Goal: Transaction & Acquisition: Obtain resource

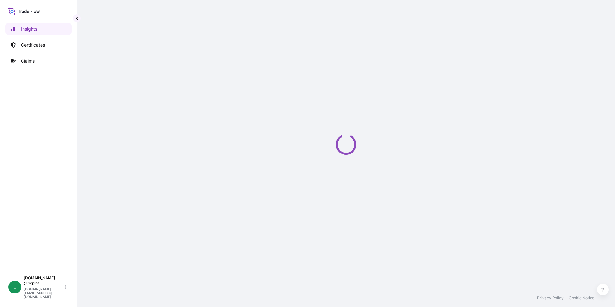
select select "2025"
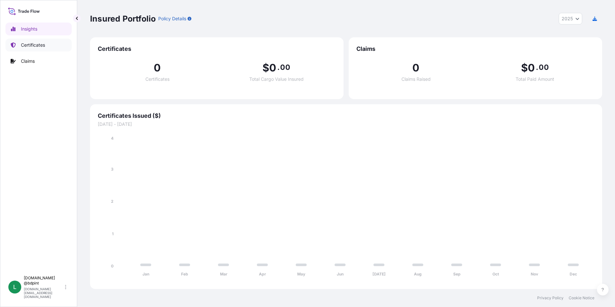
click at [38, 45] on p "Certificates" at bounding box center [33, 45] width 24 height 6
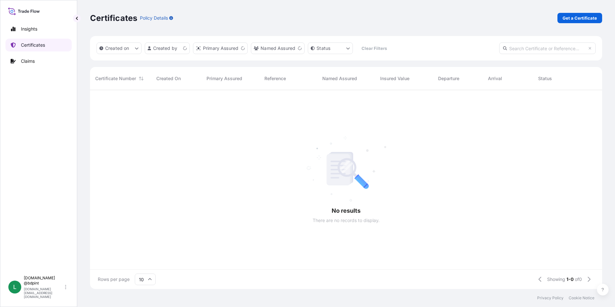
scroll to position [197, 507]
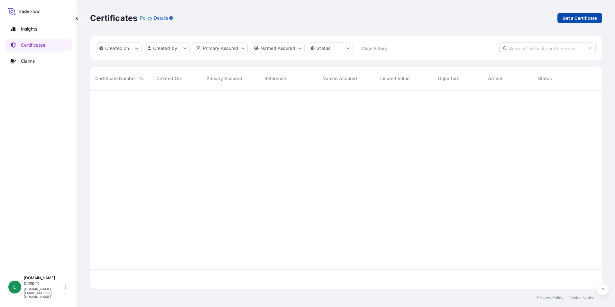
click at [570, 20] on p "Get a Certificate" at bounding box center [579, 18] width 34 height 6
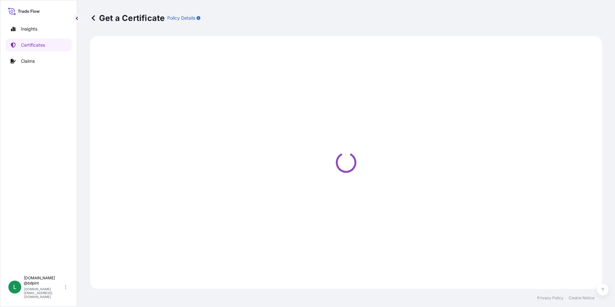
select select "Barge"
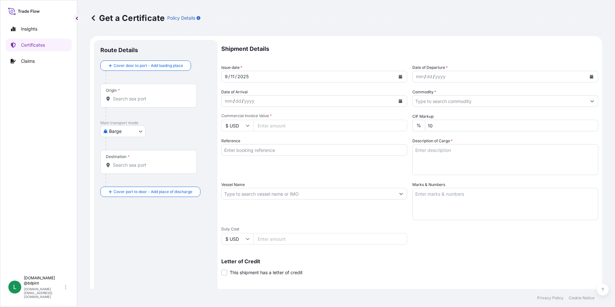
click at [590, 77] on icon "Calendar" at bounding box center [592, 77] width 4 height 4
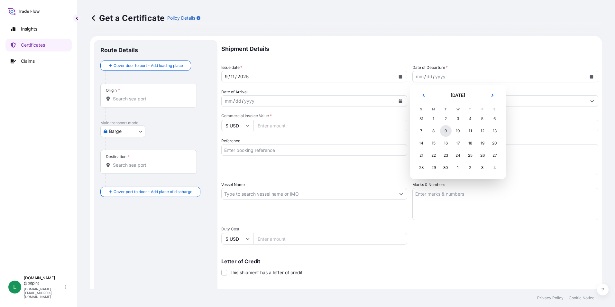
click at [445, 131] on div "9" at bounding box center [446, 131] width 12 height 12
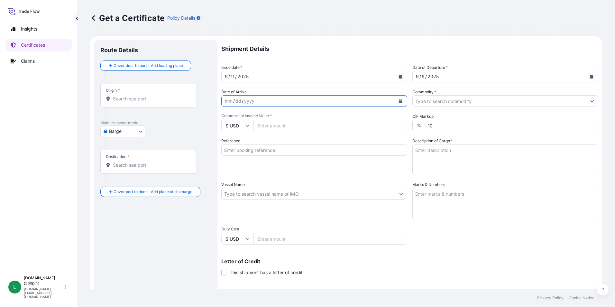
click at [399, 102] on icon "Calendar" at bounding box center [401, 101] width 4 height 4
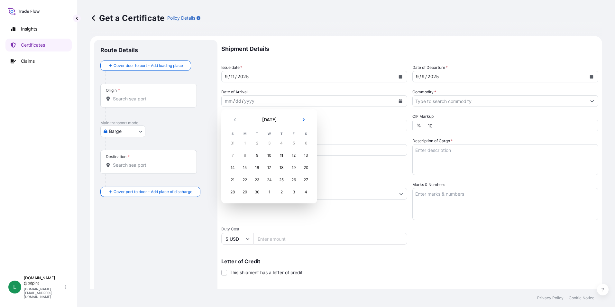
click at [301, 168] on div "20" at bounding box center [306, 168] width 12 height 12
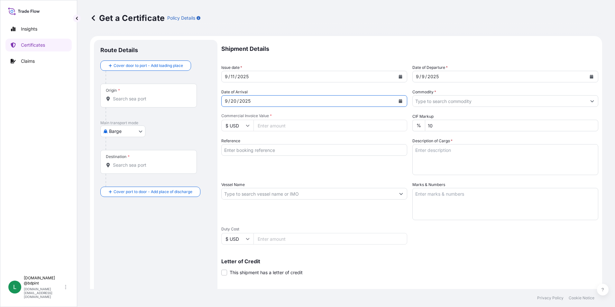
click at [512, 107] on div "Shipment Details Issue date * [DATE] Date of Departure * [DATE] Date of Arrival…" at bounding box center [409, 193] width 377 height 306
click at [508, 102] on input "Commodity *" at bounding box center [500, 101] width 174 height 12
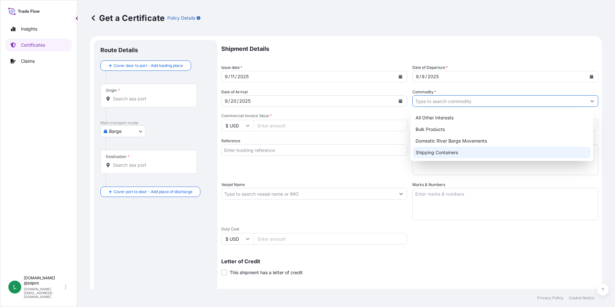
click at [441, 153] on div "Shipping Containers" at bounding box center [502, 153] width 178 height 12
type input "Shipping Containers"
click at [273, 128] on input "Commercial Invoice Value *" at bounding box center [330, 126] width 154 height 12
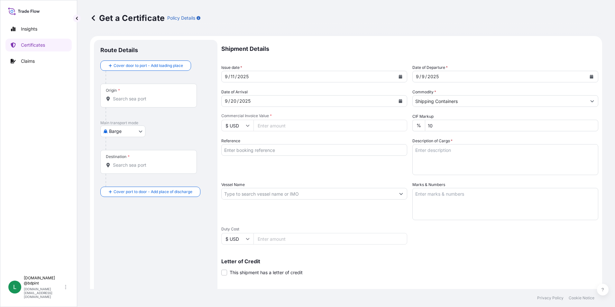
paste input "102.14"
click at [286, 126] on input "102.14" at bounding box center [330, 126] width 154 height 12
type input "102140.15"
click at [309, 195] on input "Vessel Name" at bounding box center [309, 194] width 174 height 12
click at [258, 152] on input "Reference" at bounding box center [314, 150] width 186 height 12
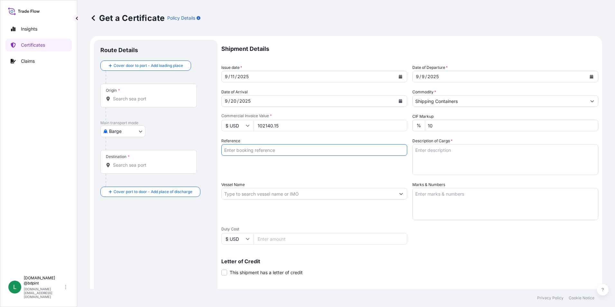
paste input "80000108779"
click at [279, 148] on input "80000108779" at bounding box center [314, 150] width 186 height 12
paste input "PE-067/25"
type input "80000108779 PE-067/25"
click at [455, 159] on textarea "Description of Cargo *" at bounding box center [505, 159] width 186 height 31
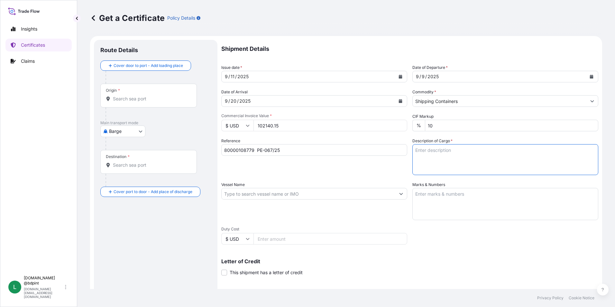
paste textarea "BAR 975 9690\260"
click at [451, 162] on textarea "BAR 975 9690\260" at bounding box center [505, 159] width 186 height 31
paste textarea "BAR 995 9990EM\260"
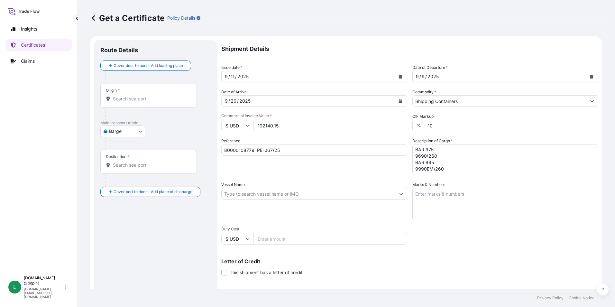
click at [475, 167] on textarea "BAR 975 9690\260 BAR 995 9990EM\260" at bounding box center [505, 159] width 186 height 31
paste textarea "BAR 550 5515A\260"
click at [440, 168] on textarea "BAR 975 9690\260 BAR 995 9990EM\260 BAR 550 5515A\260" at bounding box center [505, 159] width 186 height 31
paste textarea "BAR 511 AH93EX\260"
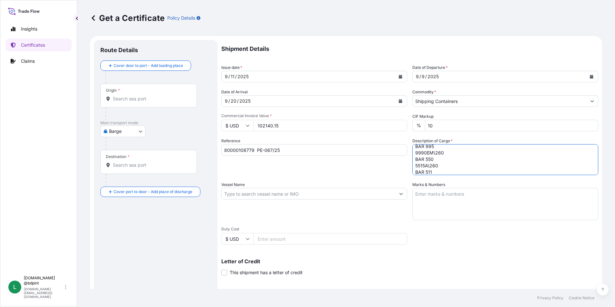
scroll to position [30, 0]
click at [437, 165] on textarea "BAR 975 9690\260 BAR 995 9990EM\260 BAR 550 5515A\260 BAR 511 AH93EX\260" at bounding box center [505, 159] width 186 height 31
click at [436, 170] on textarea "BAR 975 9690\260 BAR 995 9990EM\260 BAR 550 5515A\260 BAR 511 AH93EX\260" at bounding box center [505, 159] width 186 height 31
paste textarea "LUBRICATING OIL ADDITIVES"
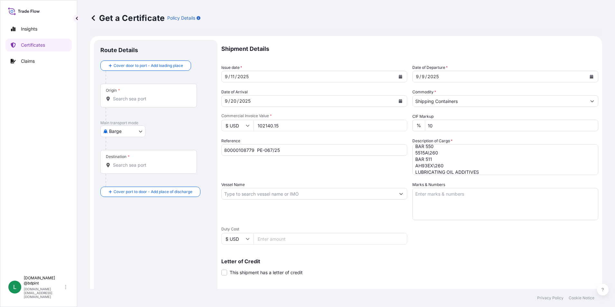
click at [474, 171] on textarea "BAR 975 9690\260 BAR 995 9990EM\260 BAR 550 5515A\260 BAR 511 AH93EX\260 LUBRIC…" at bounding box center [505, 159] width 186 height 31
paste textarea "80 DRUM"
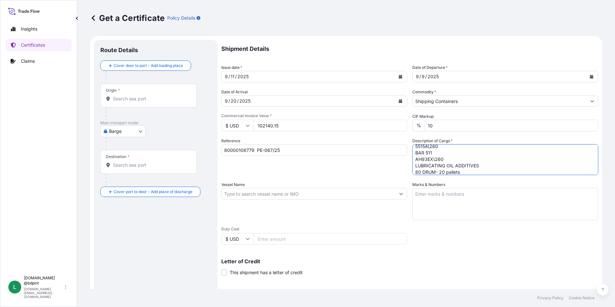
type textarea "BAR 975 9690\260 BAR 995 9990EM\260 BAR 550 5515A\260 BAR 511 AH93EX\260 LUBRIC…"
click at [250, 191] on input "Vessel Name" at bounding box center [309, 194] width 174 height 12
paste input "MSC [GEOGRAPHIC_DATA]"
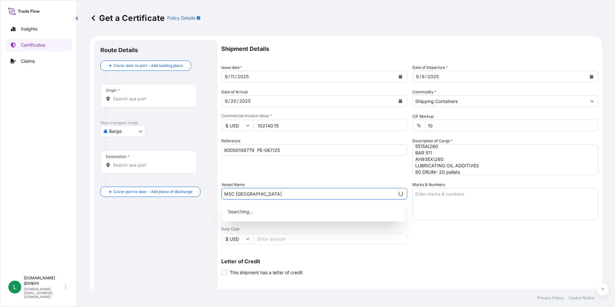
type input "MSC [GEOGRAPHIC_DATA]"
click at [463, 242] on div "Shipment Details Issue date * [DATE] Date of Departure * [DATE] Date of Arrival…" at bounding box center [409, 193] width 377 height 306
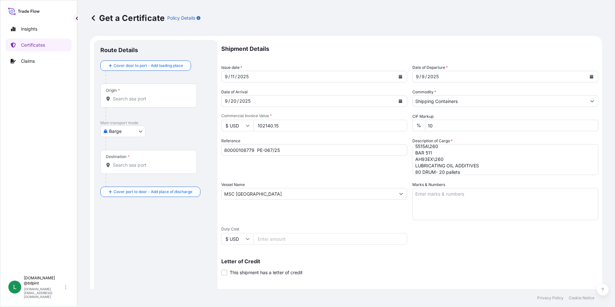
click at [438, 200] on textarea "Marks & Numbers" at bounding box center [505, 204] width 186 height 32
paste textarea "CONSIGNEE CONSIGNEE ORDER REFERENCE NUMBER SHIPPER ORDER NUMBER (LZ ORDER NUMBE…"
type textarea "CONSIGNEE CONSIGNEE ORDER REFERENCE NUMBER SHIPPER ORDER NUMBER (LZ ORDER NUMBE…"
click at [342, 215] on div "Vessel Name MSC [GEOGRAPHIC_DATA]" at bounding box center [314, 200] width 186 height 39
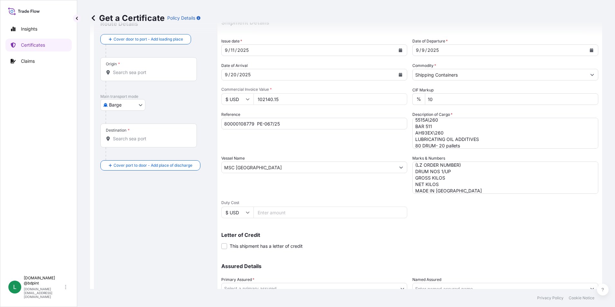
scroll to position [79, 0]
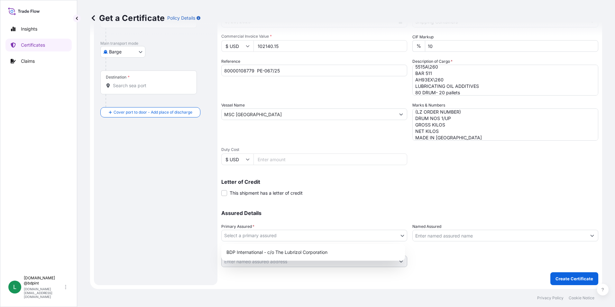
click at [340, 238] on body "0 options available. Insights Certificates Claims L [DOMAIN_NAME] @bdpint [DOMA…" at bounding box center [307, 153] width 615 height 307
click at [320, 249] on div "BDP International - c/o The Lubrizol Corporation" at bounding box center [313, 252] width 178 height 12
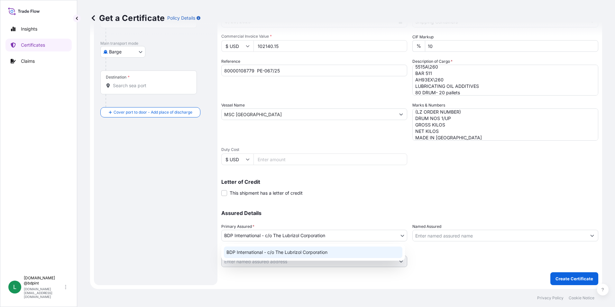
select select "31972"
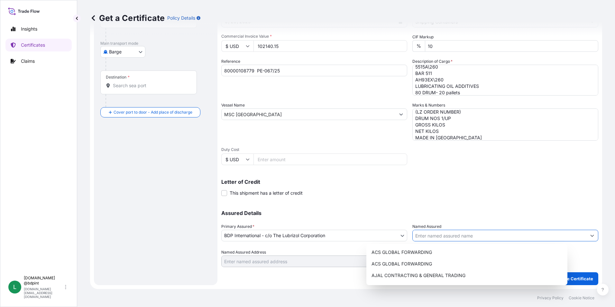
click at [449, 240] on input "Named Assured" at bounding box center [500, 236] width 174 height 12
paste input "BARCINO SAC"
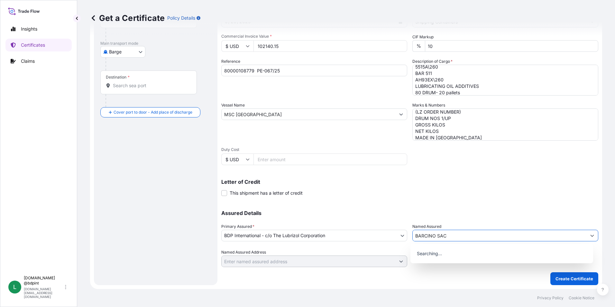
type input "BARCINO SAC"
click at [433, 190] on div "Letter of Credit This shipment has a letter of credit Letter of credit * Letter…" at bounding box center [409, 187] width 377 height 17
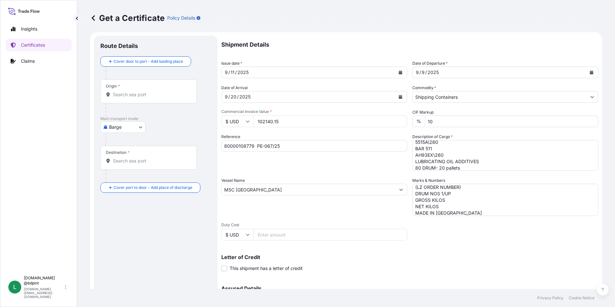
scroll to position [0, 0]
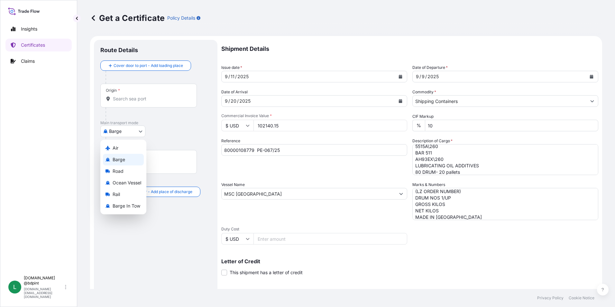
click at [122, 131] on body "15 options available. 0 options available. Insights Certificates Claims L [DOMA…" at bounding box center [307, 153] width 615 height 307
click at [129, 182] on span "Ocean Vessel" at bounding box center [127, 182] width 29 height 6
select select "Ocean Vessel"
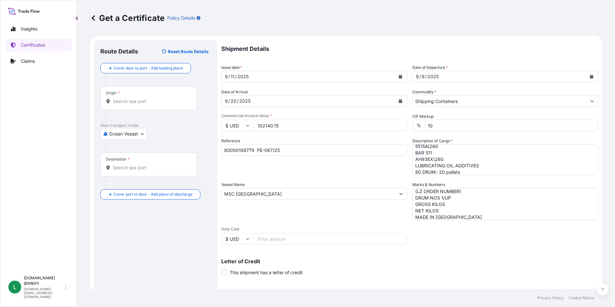
click at [135, 100] on input "Origin *" at bounding box center [151, 101] width 76 height 6
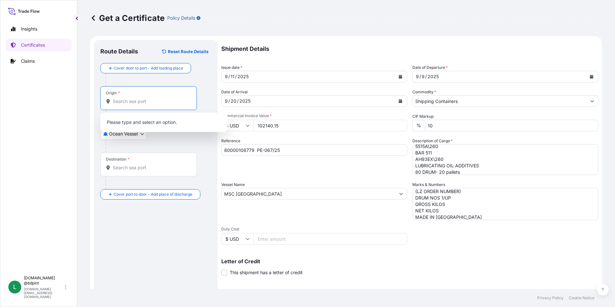
paste input "USHOU"
click at [136, 123] on b "USHOU" at bounding box center [130, 120] width 16 height 5
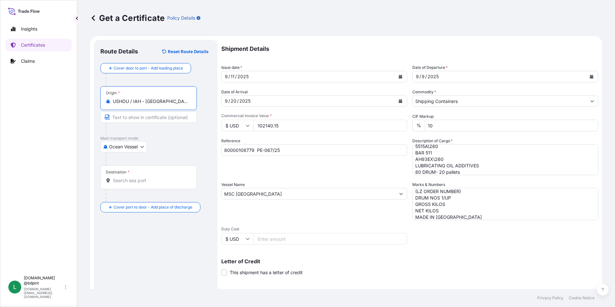
type input "USHOU / IAH - [GEOGRAPHIC_DATA], [GEOGRAPHIC_DATA]"
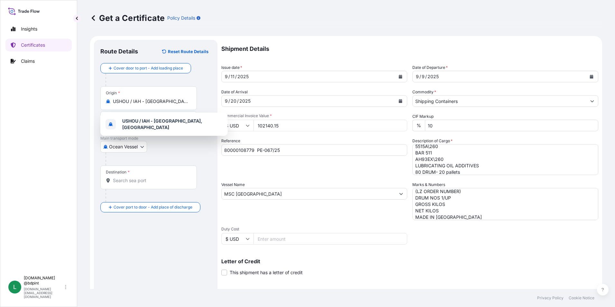
click at [137, 188] on div "Destination *" at bounding box center [148, 177] width 96 height 24
click at [137, 184] on input "Destination *" at bounding box center [151, 180] width 76 height 6
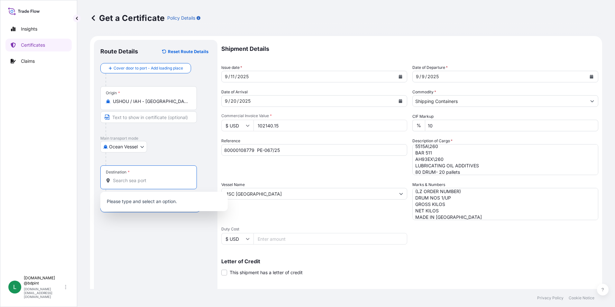
paste input "PECLL"
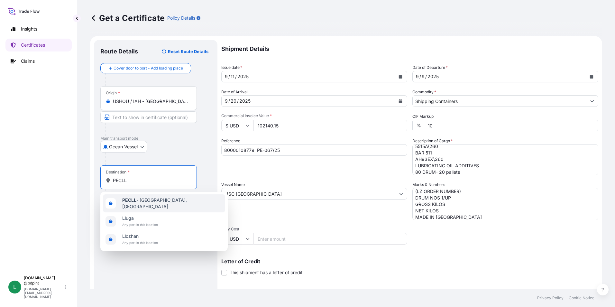
click at [144, 204] on span "PECLL - [GEOGRAPHIC_DATA], [GEOGRAPHIC_DATA]" at bounding box center [172, 203] width 100 height 13
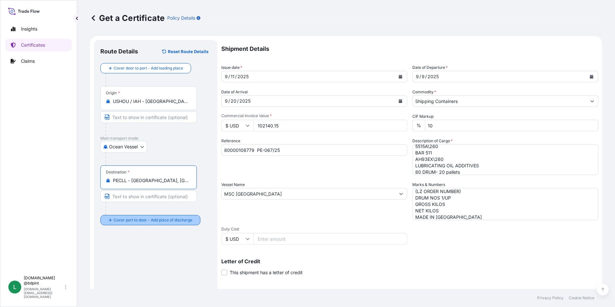
type input "PECLL - [GEOGRAPHIC_DATA], [GEOGRAPHIC_DATA]"
click at [175, 246] on div "Route Details Reset Route Details Cover door to port - Add loading place Place …" at bounding box center [155, 202] width 111 height 312
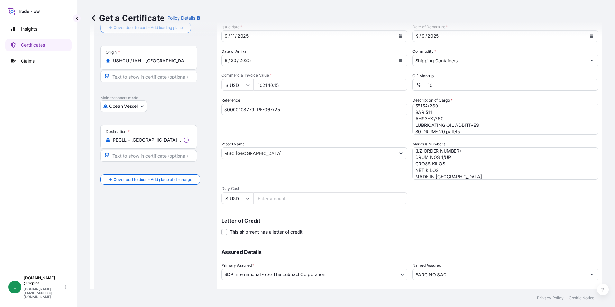
scroll to position [79, 0]
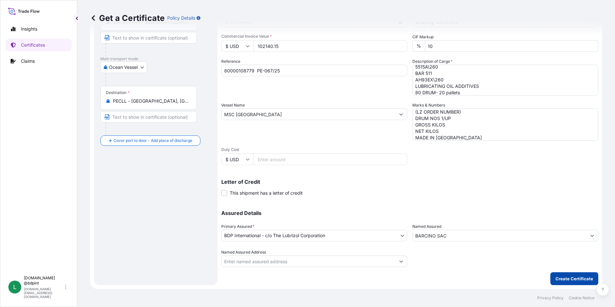
click at [559, 279] on p "Create Certificate" at bounding box center [574, 278] width 38 height 6
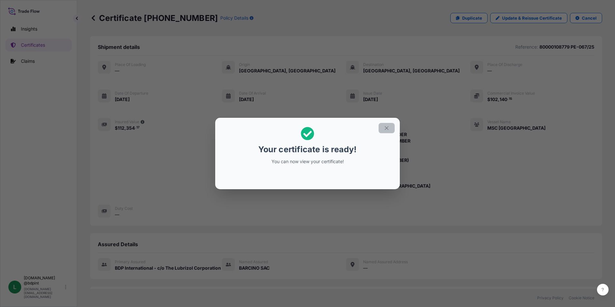
click at [388, 129] on icon "button" at bounding box center [387, 128] width 6 height 6
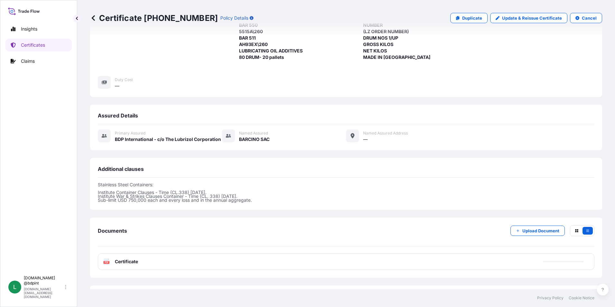
scroll to position [158, 0]
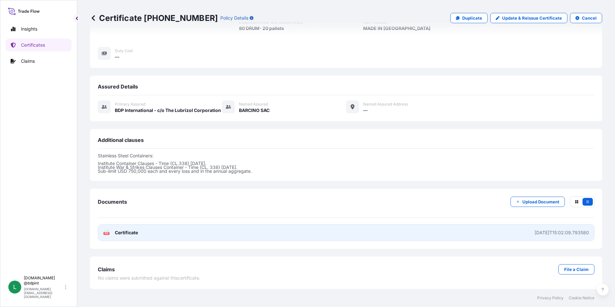
click at [301, 235] on link "PDF Certificate [DATE]T15:02:09.793580" at bounding box center [346, 232] width 496 height 17
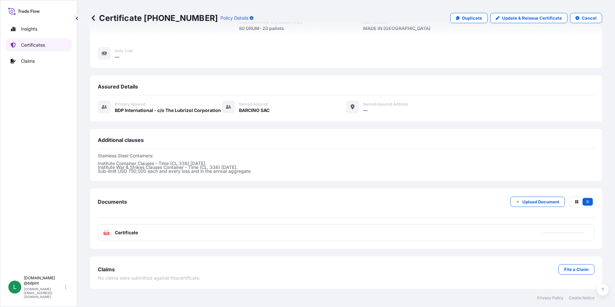
click at [17, 42] on link "Certificates" at bounding box center [38, 45] width 66 height 13
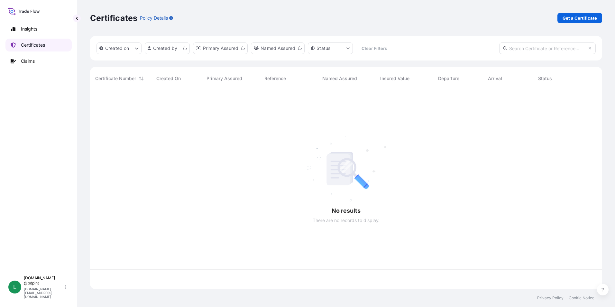
scroll to position [197, 507]
click at [576, 22] on link "Get a Certificate" at bounding box center [579, 18] width 45 height 10
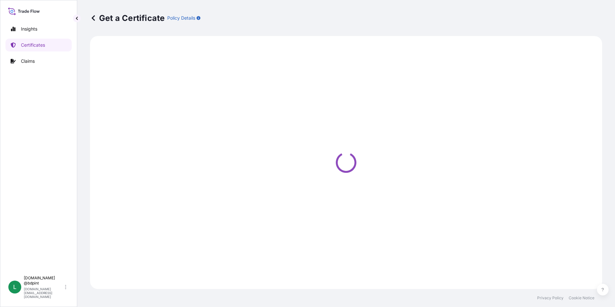
select select "Barge"
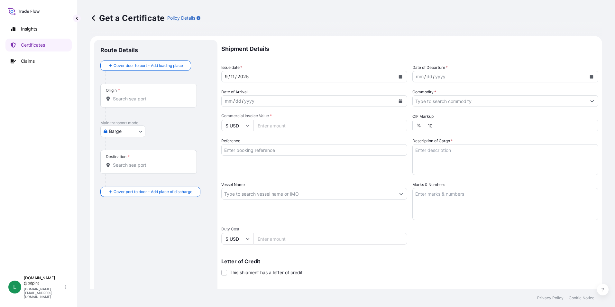
click at [590, 75] on icon "Calendar" at bounding box center [592, 77] width 4 height 4
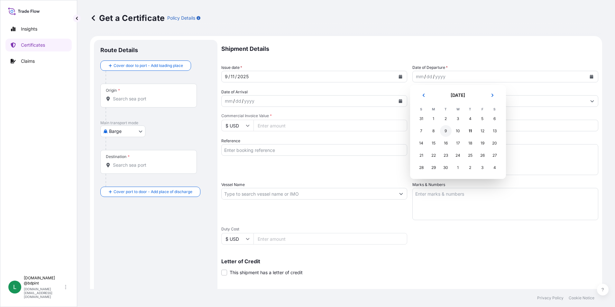
click at [445, 135] on div "9" at bounding box center [446, 131] width 12 height 12
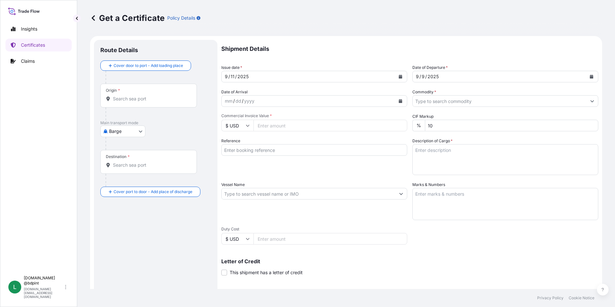
click at [399, 102] on icon "Calendar" at bounding box center [401, 101] width 4 height 4
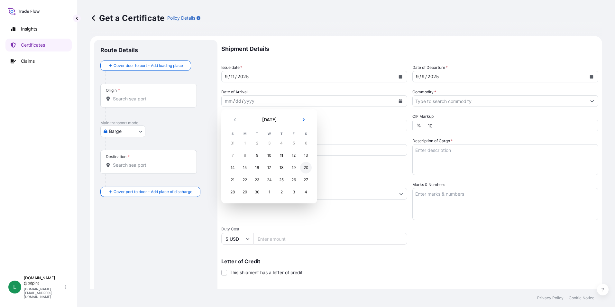
click at [303, 169] on div "20" at bounding box center [306, 168] width 12 height 12
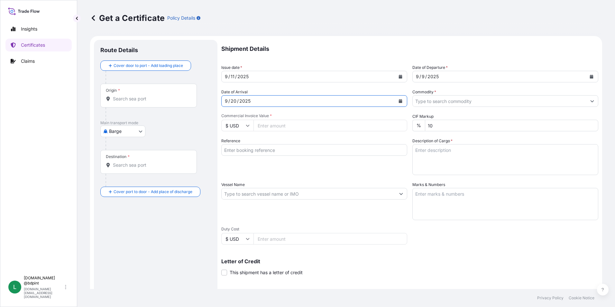
click at [458, 99] on input "Commodity *" at bounding box center [500, 101] width 174 height 12
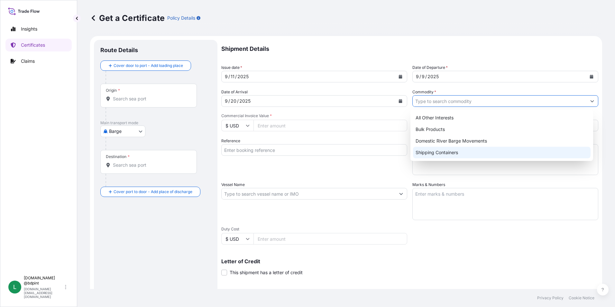
click at [433, 152] on div "Shipping Containers" at bounding box center [502, 153] width 178 height 12
type input "Shipping Containers"
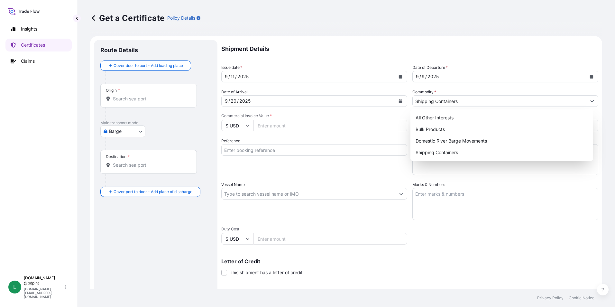
click at [279, 125] on input "Commercial Invoice Value *" at bounding box center [330, 126] width 154 height 12
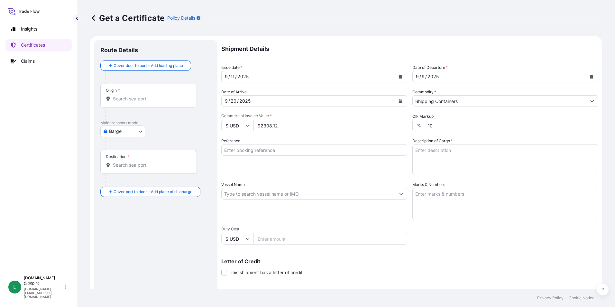
type input "92308.12"
click at [341, 164] on div "Reference" at bounding box center [314, 156] width 186 height 37
click at [264, 151] on input "Reference" at bounding box center [314, 150] width 186 height 12
paste input "80000108778"
click at [273, 150] on input "80000108778" at bounding box center [314, 150] width 186 height 12
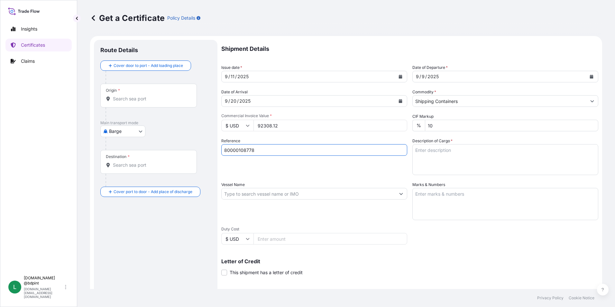
paste input "PE-066/25"
type input "80000108778 PE-066/25"
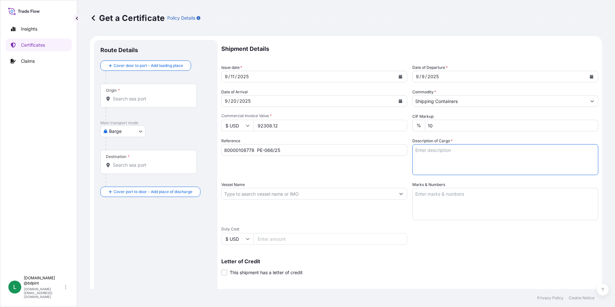
click at [461, 163] on textarea "Description of Cargo *" at bounding box center [505, 159] width 186 height 31
paste textarea "BAR 131 1038\260"
click at [465, 170] on textarea "BAR 131 1038\260" at bounding box center [505, 159] width 186 height 31
paste textarea "LUBRICATING OIL ADDITIVES"
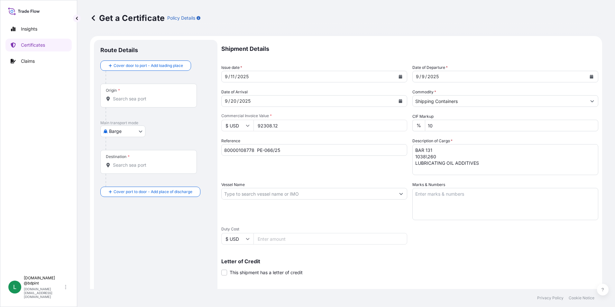
click at [453, 169] on textarea "BAR 131 1038\260 LUBRICATING OIL ADDITIVES" at bounding box center [505, 159] width 186 height 31
click at [491, 162] on textarea "BAR 131 1038\260 LUBRICATING OIL ADDITIVES" at bounding box center [505, 159] width 186 height 31
paste textarea "80 DRUM"
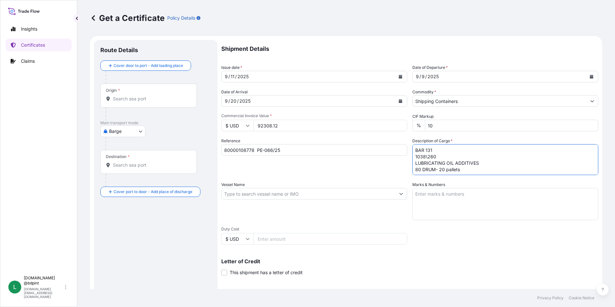
type textarea "BAR 131 1038\260 LUBRICATING OIL ADDITIVES 80 DRUM- 20 pallets"
click at [269, 190] on input "Vessel Name" at bounding box center [309, 194] width 174 height 12
paste input "MSC [GEOGRAPHIC_DATA]"
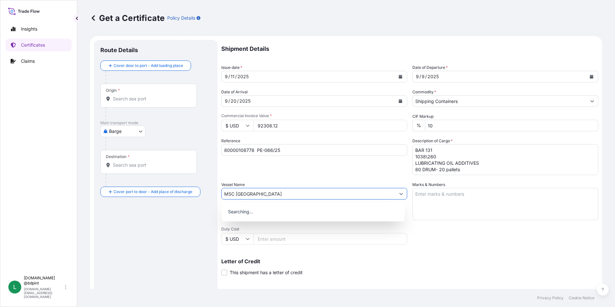
type input "MSC [GEOGRAPHIC_DATA]"
click at [486, 244] on div "Shipment Details Issue date * [DATE] Date of Departure * [DATE] Date of Arrival…" at bounding box center [409, 193] width 377 height 306
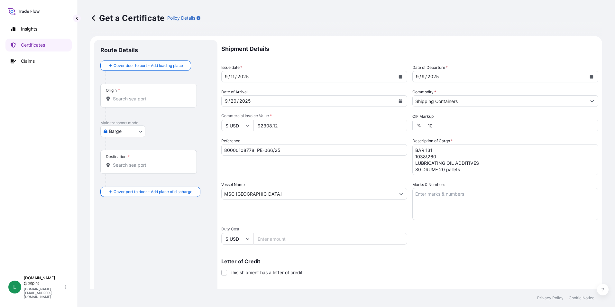
click at [470, 209] on textarea "Marks & Numbers" at bounding box center [505, 204] width 186 height 32
paste textarea "CONSIGNEE CONSIGNEE ORDER REFERENCE NUMBER SHIPPER ORDER NUMBER (LZ ORDER NUMBE…"
type textarea "CONSIGNEE CONSIGNEE ORDER REFERENCE NUMBER SHIPPER ORDER NUMBER (LZ ORDER NUMBE…"
click at [343, 220] on div "Shipment Details Issue date * [DATE] Date of Departure * [DATE] Date of Arrival…" at bounding box center [409, 193] width 377 height 306
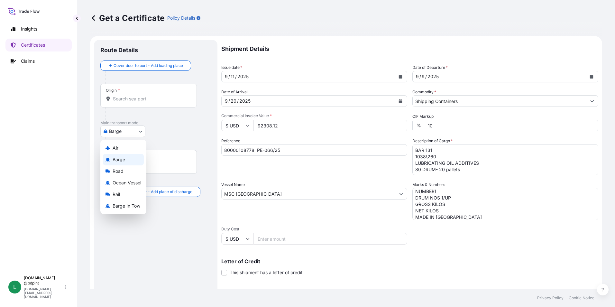
click at [131, 132] on body "0 options available. Insights Certificates Claims L [DOMAIN_NAME] @bdpint [DOMA…" at bounding box center [307, 153] width 615 height 307
click at [129, 185] on span "Ocean Vessel" at bounding box center [127, 182] width 29 height 6
select select "Ocean Vessel"
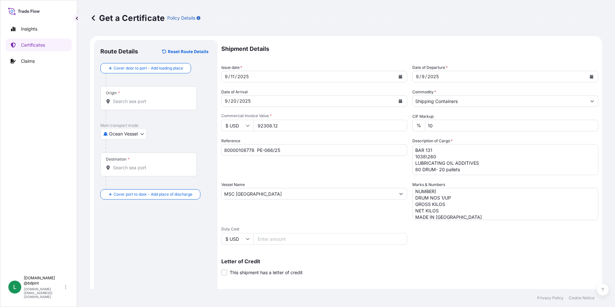
click at [150, 106] on div "Origin *" at bounding box center [148, 98] width 96 height 24
click at [150, 104] on input "Origin *" at bounding box center [151, 101] width 76 height 6
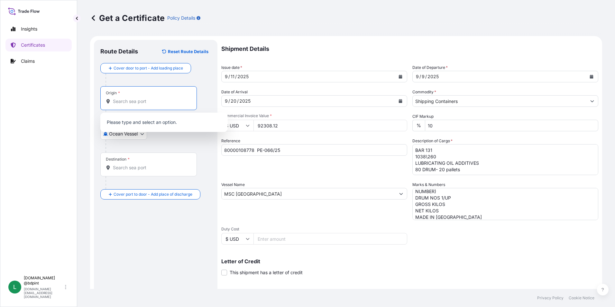
paste input "USHOU"
click at [147, 125] on span "USHOU / IAH - [GEOGRAPHIC_DATA], [GEOGRAPHIC_DATA]" at bounding box center [172, 124] width 100 height 13
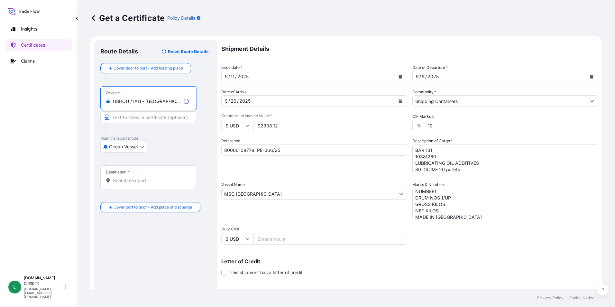
type input "USHOU / IAH - [GEOGRAPHIC_DATA], [GEOGRAPHIC_DATA]"
click at [142, 183] on input "Destination *" at bounding box center [151, 180] width 76 height 6
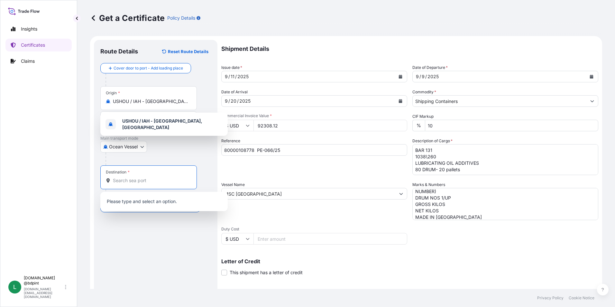
paste input "PECLL"
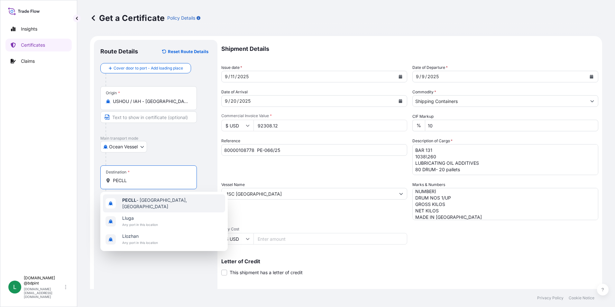
click at [157, 204] on span "PECLL - [GEOGRAPHIC_DATA], [GEOGRAPHIC_DATA]" at bounding box center [172, 203] width 100 height 13
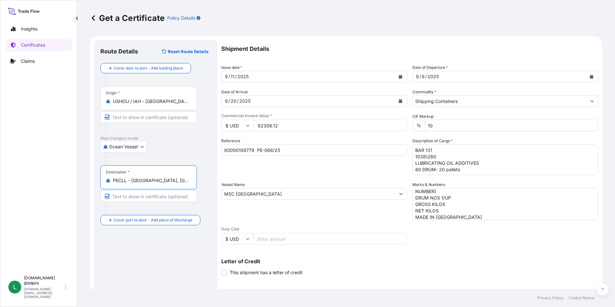
type input "PECLL - [GEOGRAPHIC_DATA], [GEOGRAPHIC_DATA]"
click at [156, 254] on div "Route Details Reset Route Details Cover door to port - Add loading place Place …" at bounding box center [155, 202] width 111 height 312
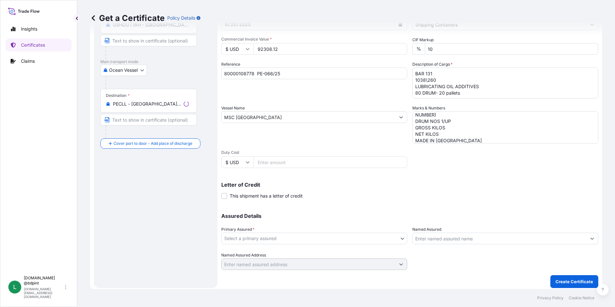
scroll to position [79, 0]
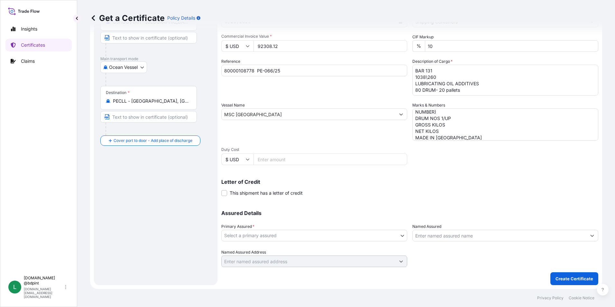
click at [302, 234] on body "1 option available. 1 option available. 0 options available. 3 options availabl…" at bounding box center [307, 153] width 615 height 307
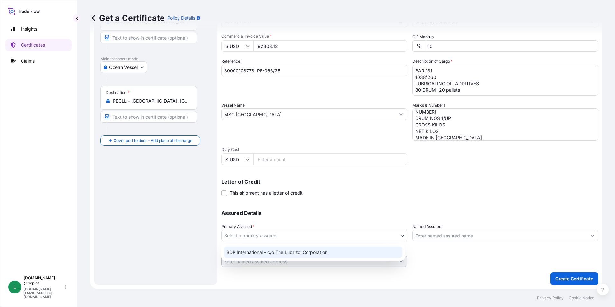
click at [299, 251] on div "BDP International - c/o The Lubrizol Corporation" at bounding box center [313, 252] width 178 height 12
select select "31972"
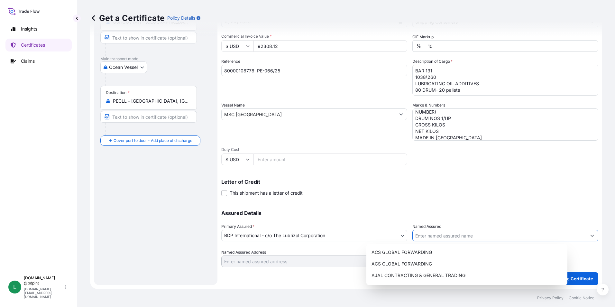
click at [461, 235] on input "Named Assured" at bounding box center [500, 236] width 174 height 12
paste input "BARCINO SAC"
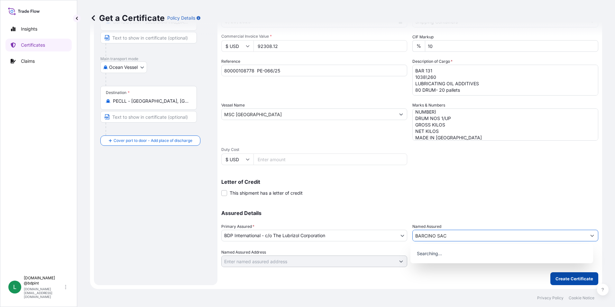
type input "BARCINO SAC"
click at [566, 279] on p "Create Certificate" at bounding box center [574, 278] width 38 height 6
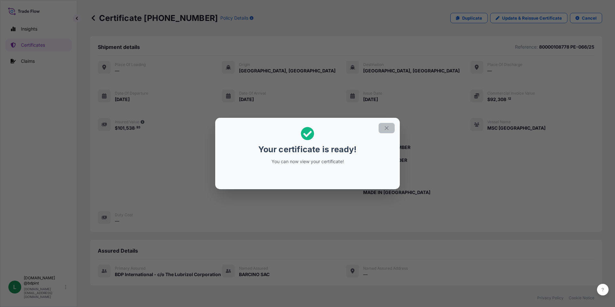
click at [388, 128] on icon "button" at bounding box center [387, 128] width 6 height 6
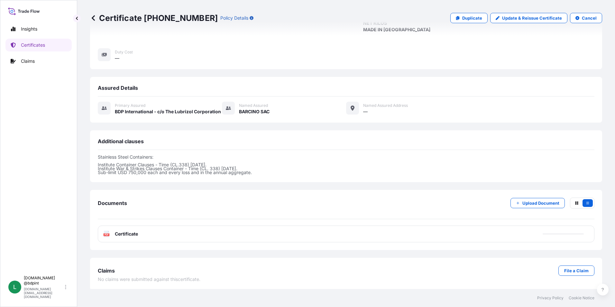
scroll to position [164, 0]
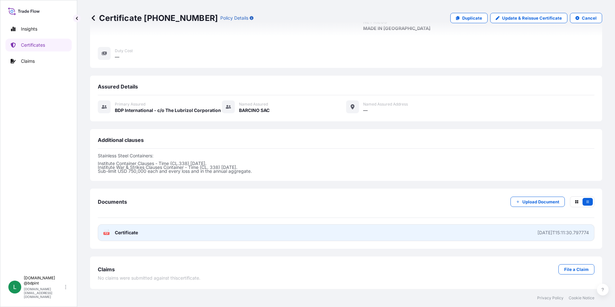
click at [341, 233] on link "PDF Certificate [DATE]T15:11:30.797774" at bounding box center [346, 232] width 496 height 17
